Goal: Task Accomplishment & Management: Use online tool/utility

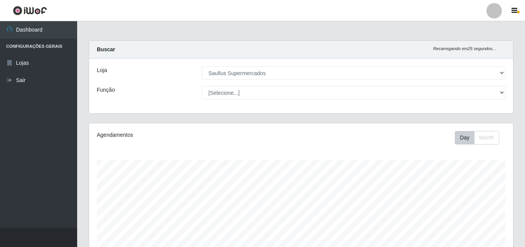
select select "423"
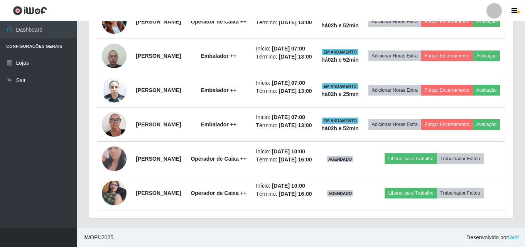
scroll to position [160, 424]
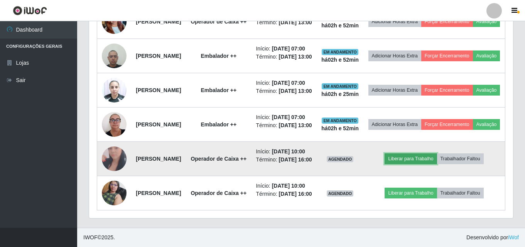
click at [419, 164] on button "Liberar para Trabalho" at bounding box center [411, 159] width 52 height 11
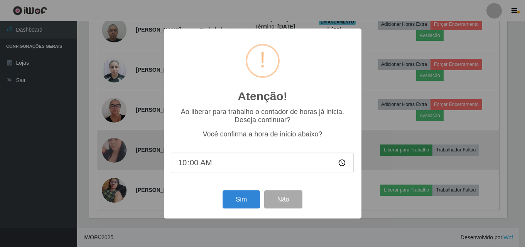
scroll to position [160, 420]
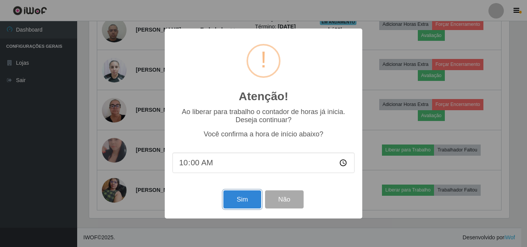
click at [241, 192] on div "Sim Não" at bounding box center [264, 200] width 182 height 22
click at [241, 197] on button "Sim" at bounding box center [242, 200] width 37 height 18
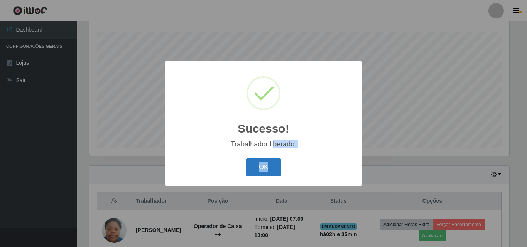
drag, startPoint x: 274, startPoint y: 148, endPoint x: 270, endPoint y: 164, distance: 16.6
click at [270, 164] on div "Sucesso! × Trabalhador liberado. OK Cancel" at bounding box center [264, 123] width 198 height 125
click at [272, 165] on button "OK" at bounding box center [264, 168] width 36 height 18
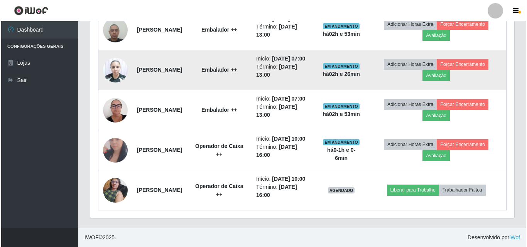
scroll to position [466, 0]
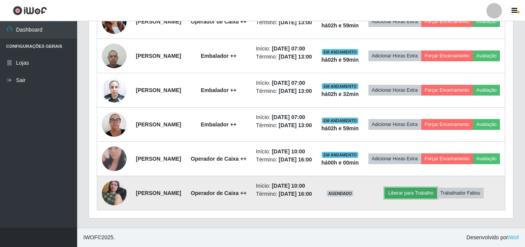
click at [432, 188] on button "Liberar para Trabalho" at bounding box center [411, 193] width 52 height 11
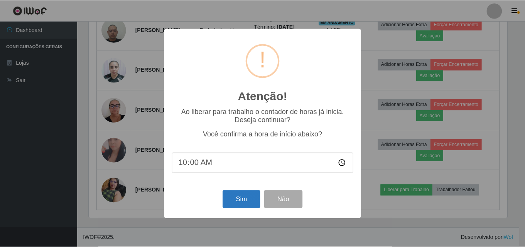
scroll to position [160, 420]
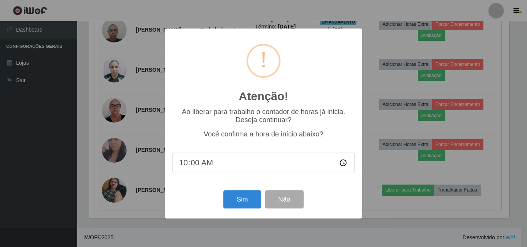
click at [222, 204] on div "Sim Não" at bounding box center [264, 200] width 182 height 22
click at [244, 203] on button "Sim" at bounding box center [242, 200] width 37 height 18
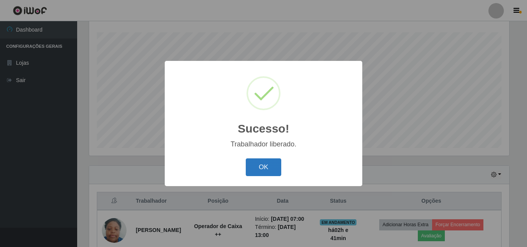
click at [259, 170] on button "OK" at bounding box center [264, 168] width 36 height 18
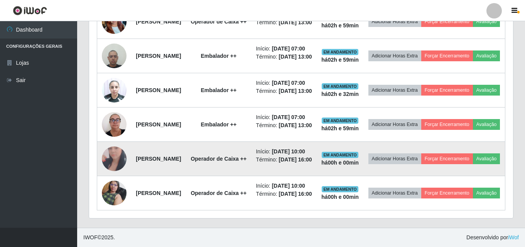
scroll to position [466, 0]
